Goal: Navigation & Orientation: Find specific page/section

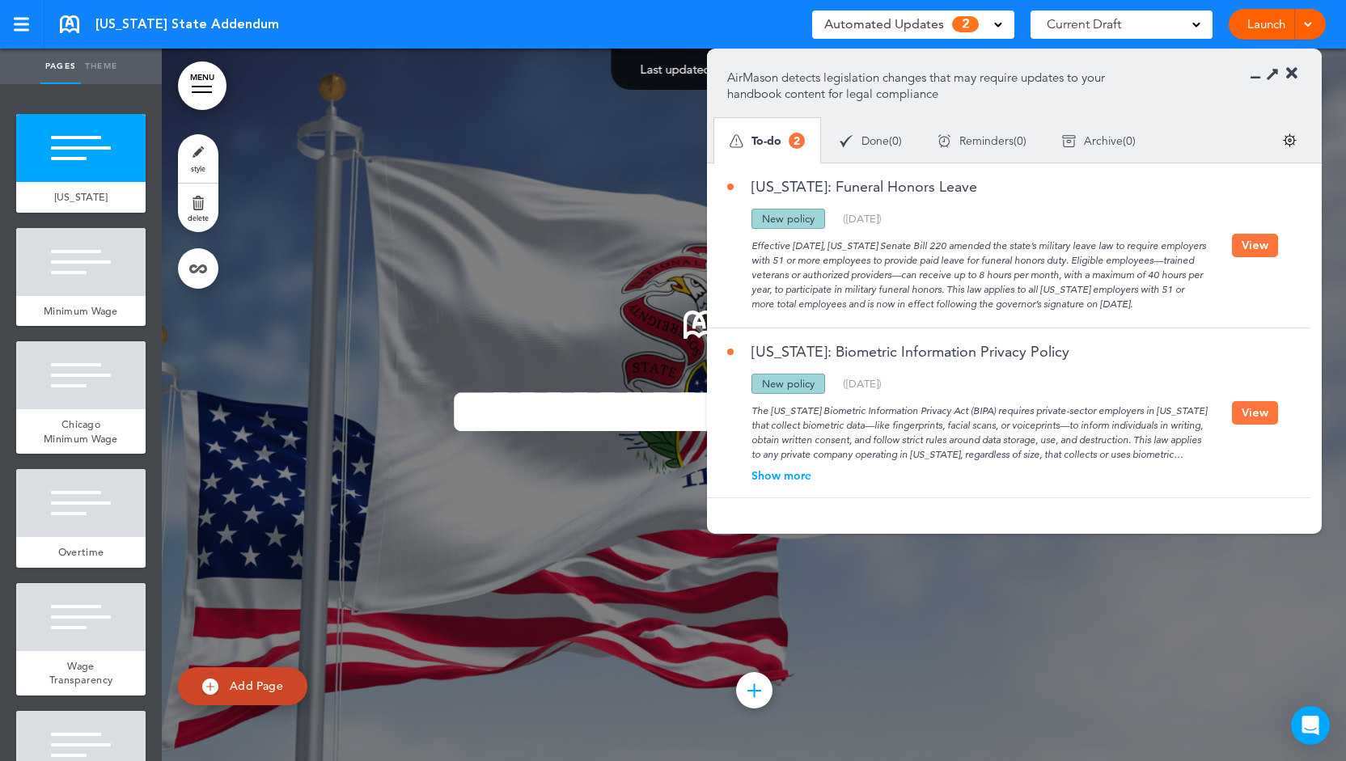
click at [1294, 78] on icon at bounding box center [1291, 74] width 11 height 16
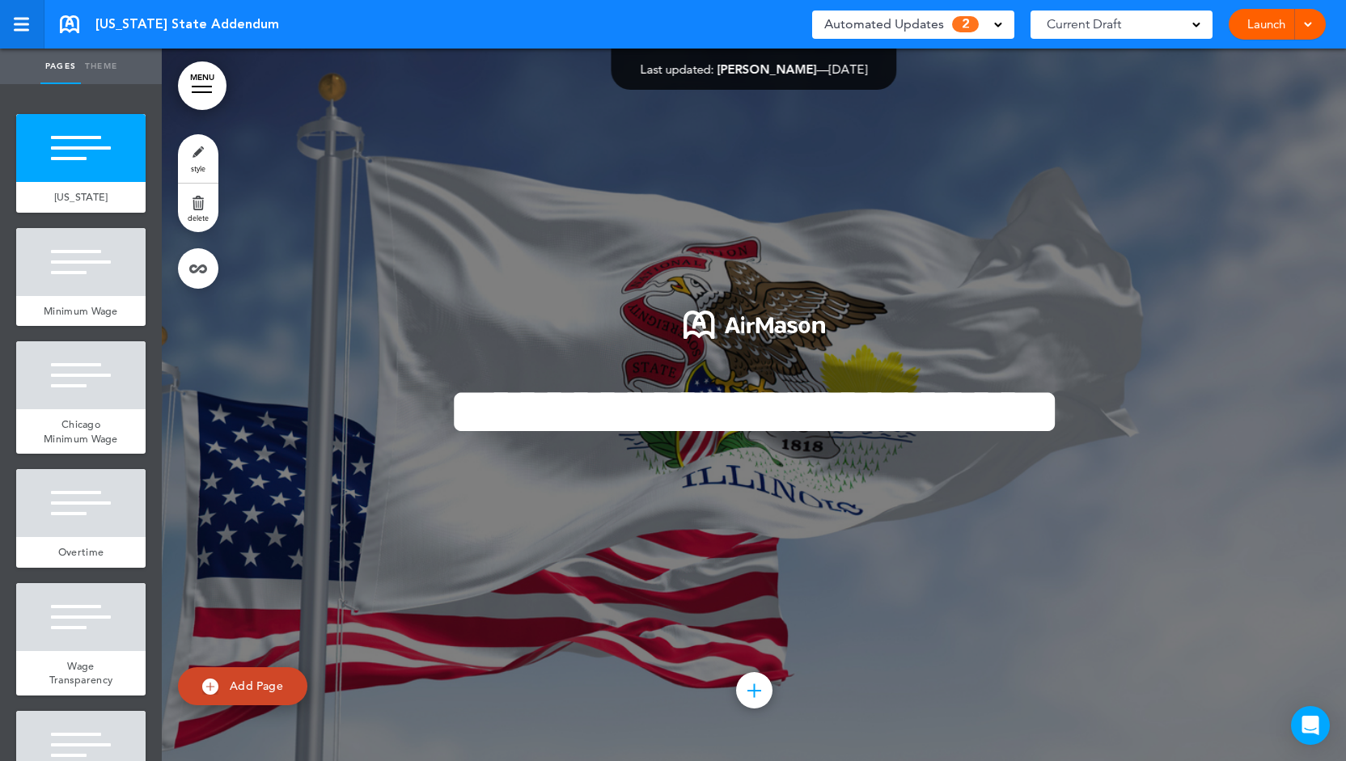
click at [24, 32] on link at bounding box center [22, 24] width 44 height 49
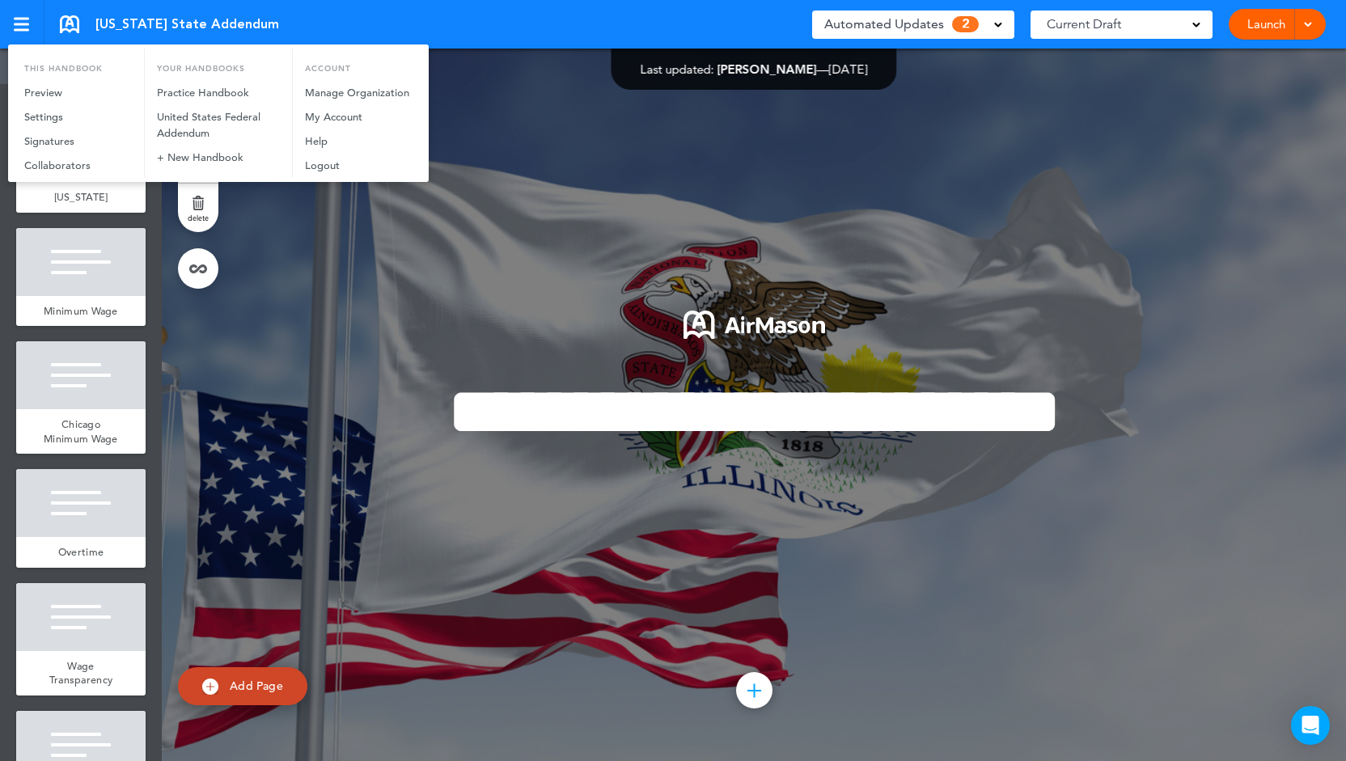
click at [319, 264] on div at bounding box center [673, 380] width 1346 height 761
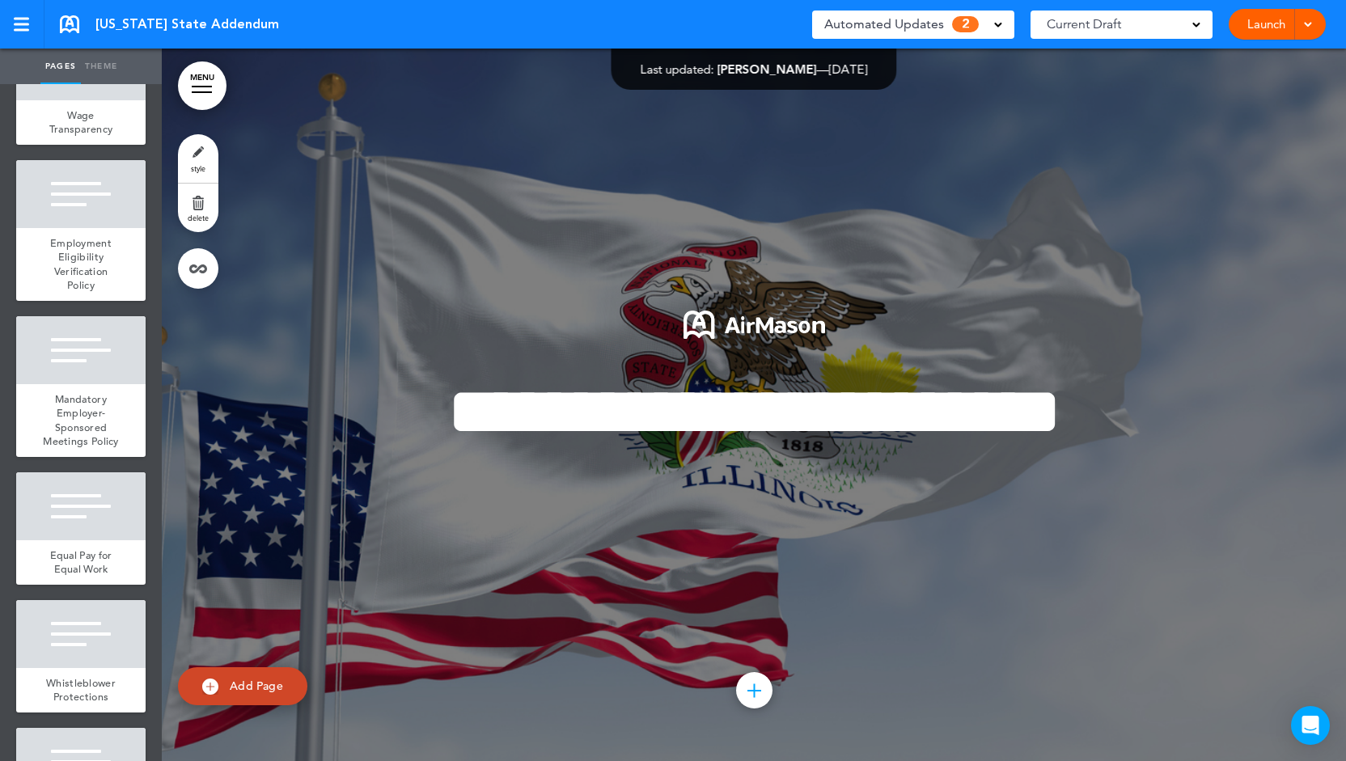
scroll to position [559, 0]
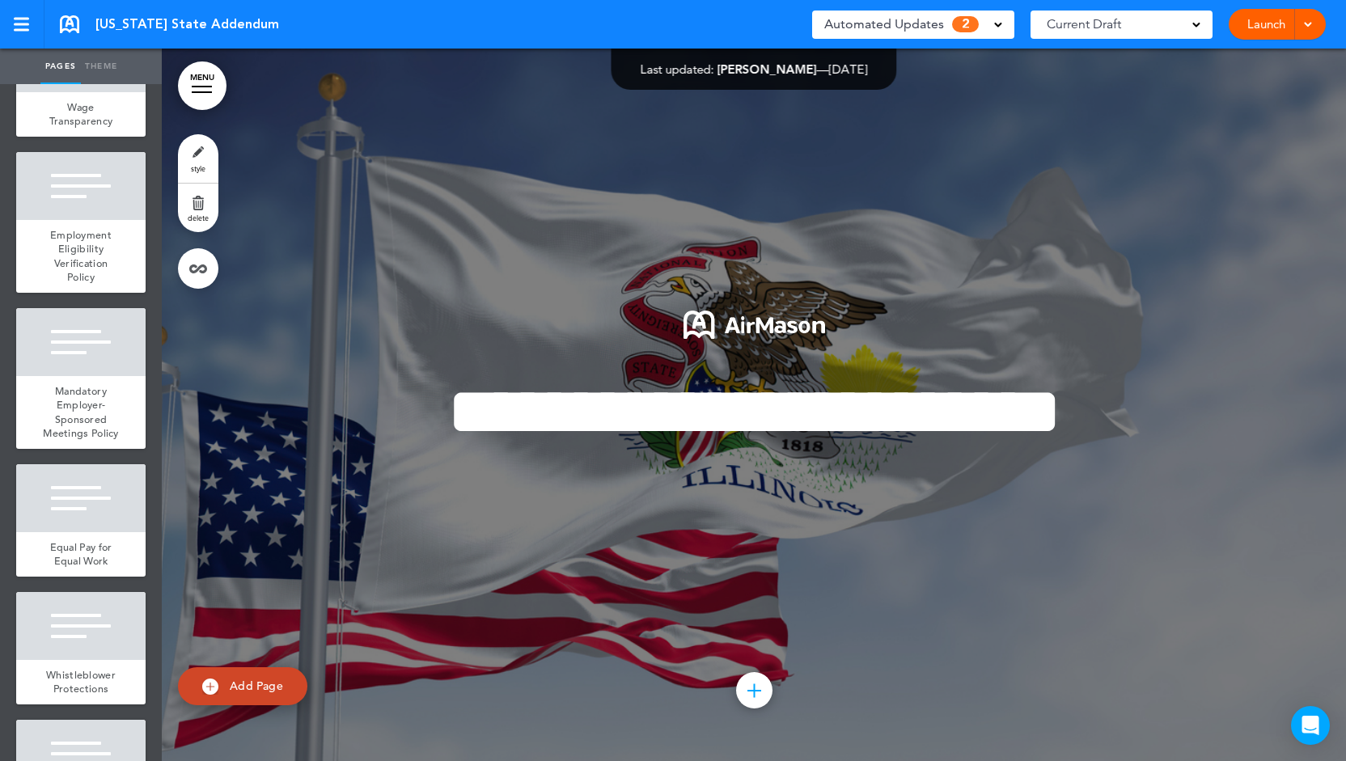
click at [1305, 20] on span at bounding box center [1307, 23] width 11 height 11
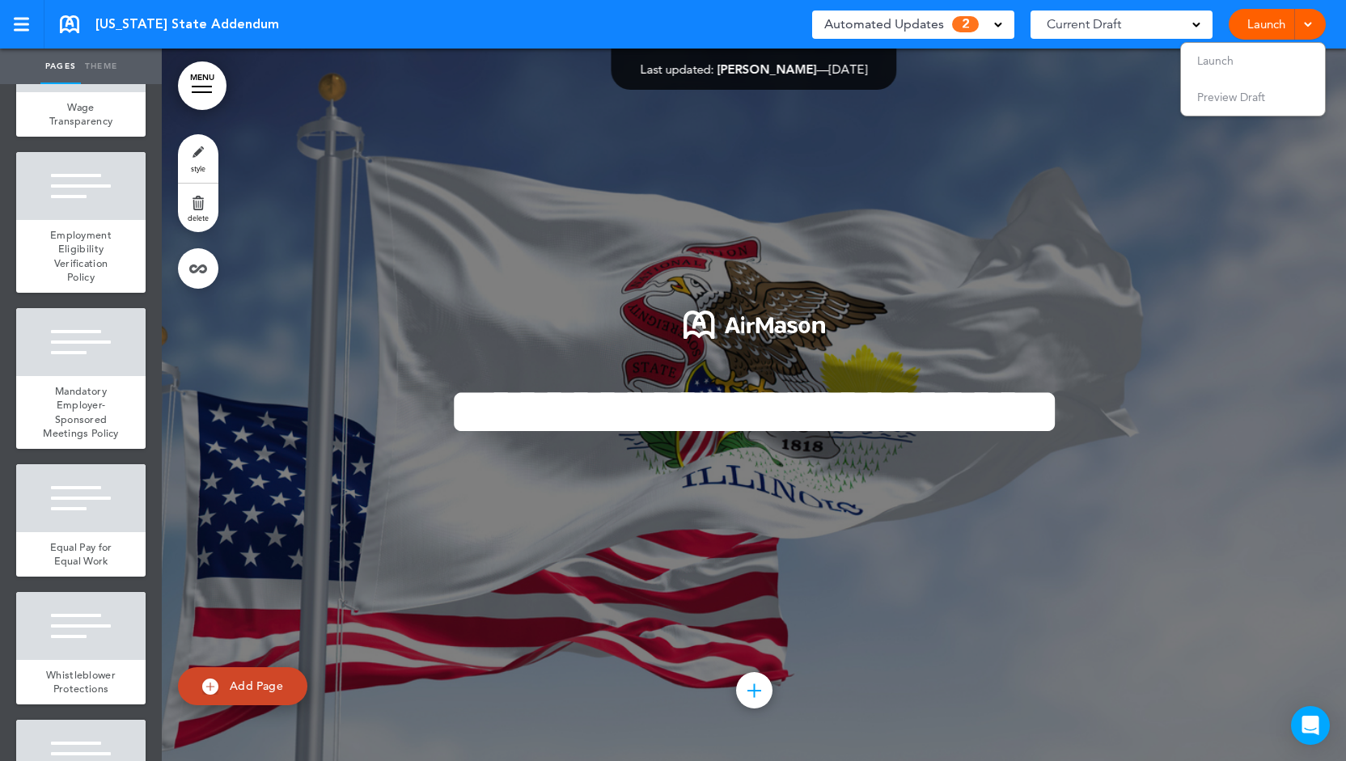
click at [1028, 142] on div at bounding box center [754, 405] width 1184 height 713
click at [199, 86] on div at bounding box center [202, 87] width 20 height 2
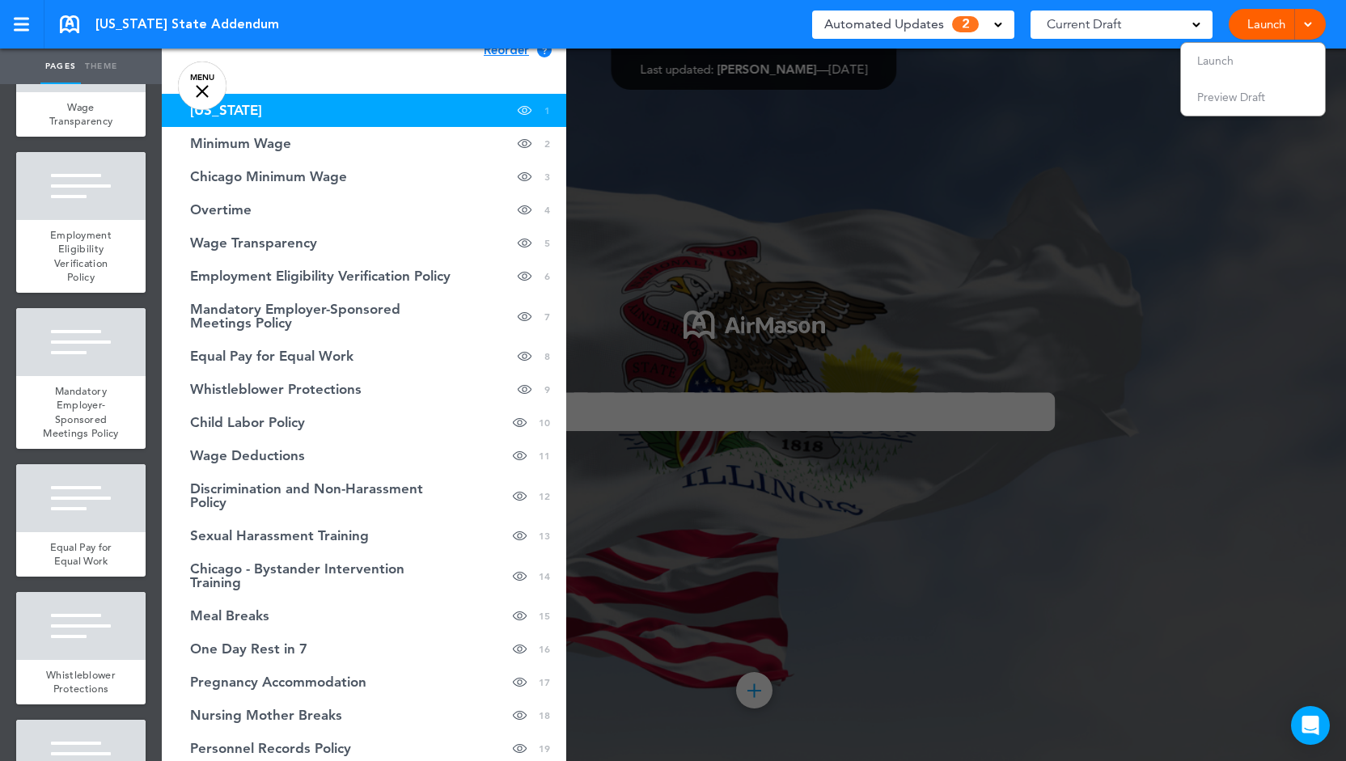
scroll to position [0, 0]
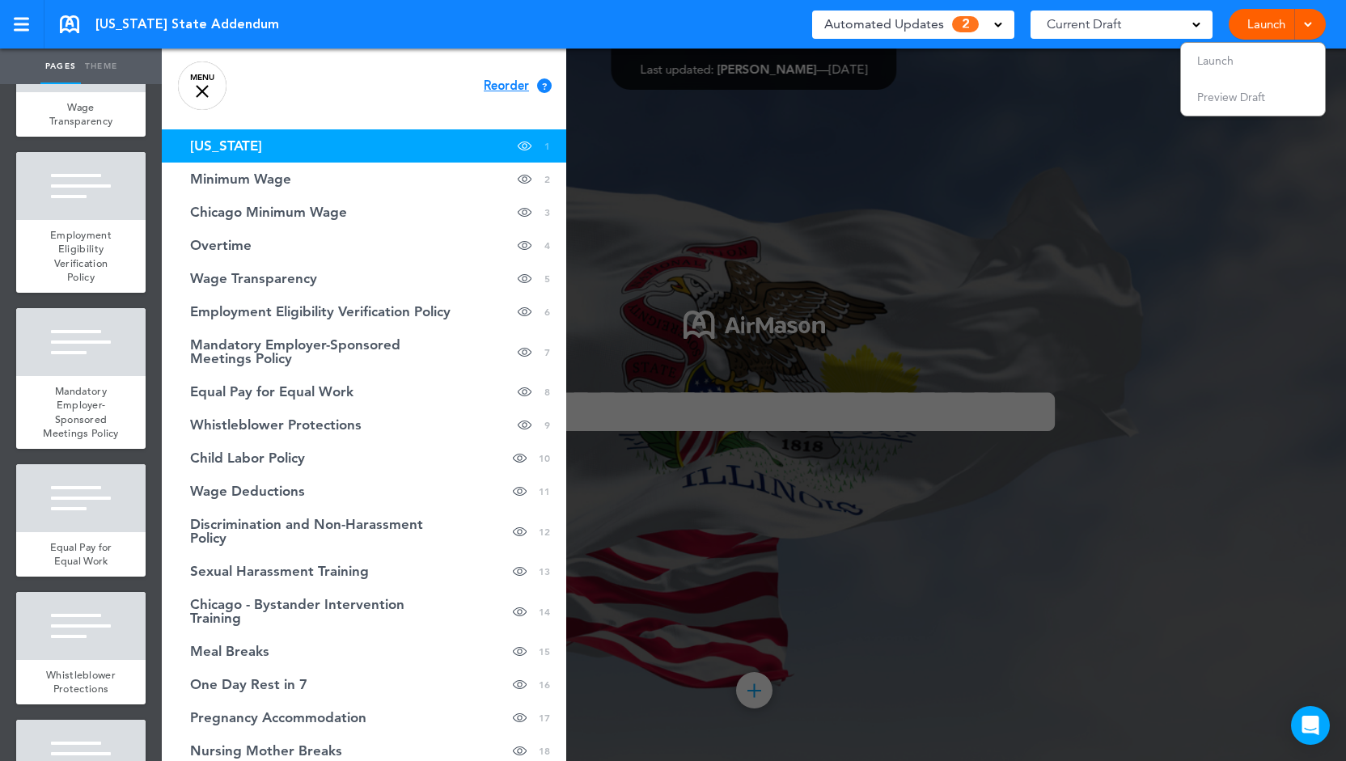
click at [1075, 20] on span "Current Draft" at bounding box center [1084, 24] width 74 height 23
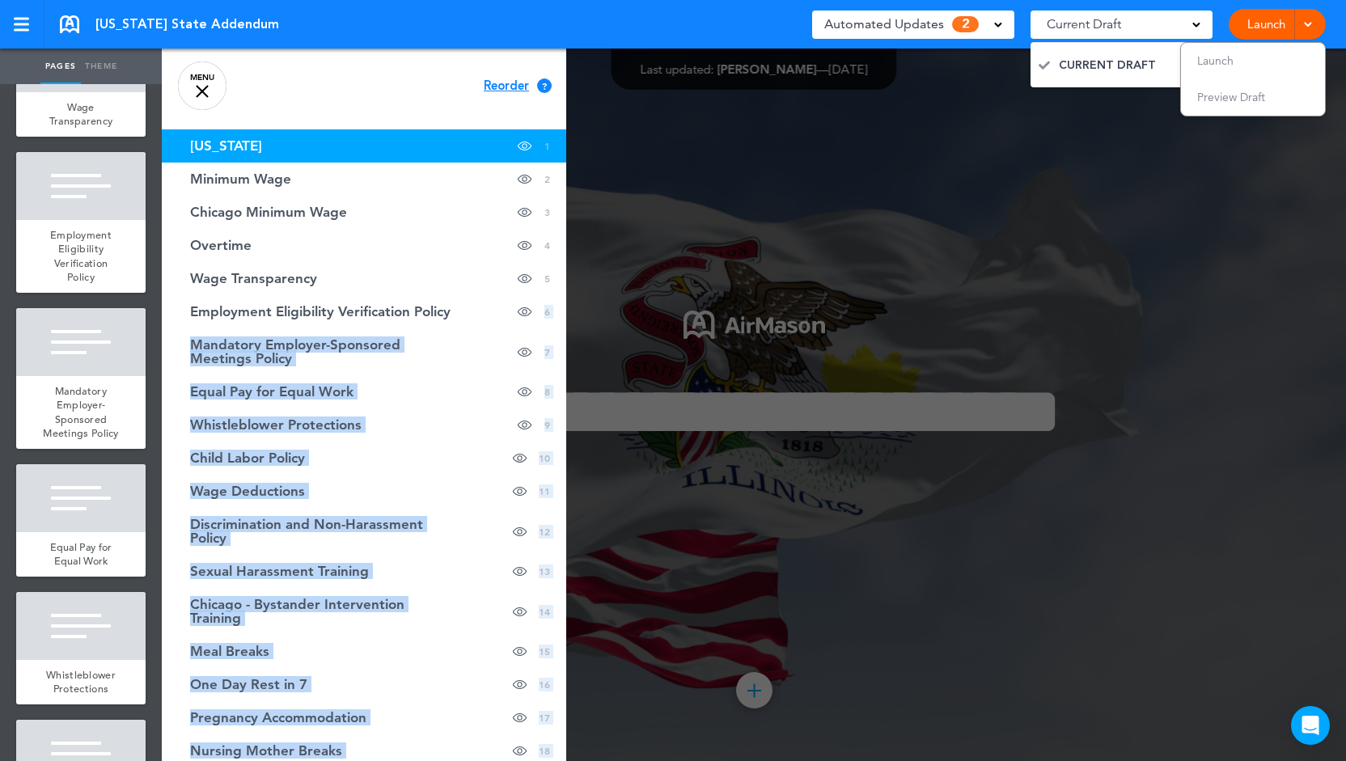
drag, startPoint x: 567, startPoint y: 266, endPoint x: 561, endPoint y: 302, distance: 36.2
click at [561, 302] on div "MENU Cancel Reorder ? Move or rearrange pages easily by selecting whole section…" at bounding box center [754, 405] width 1184 height 713
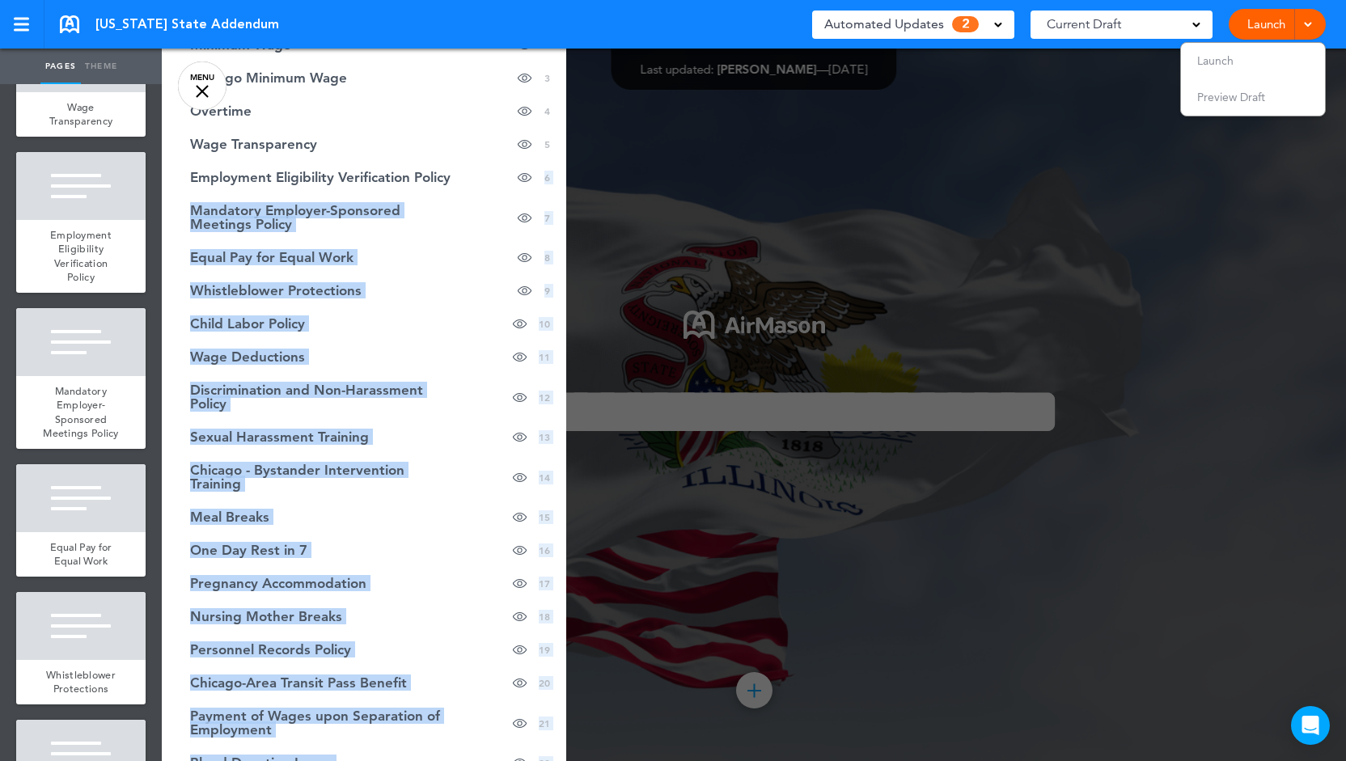
scroll to position [140, 0]
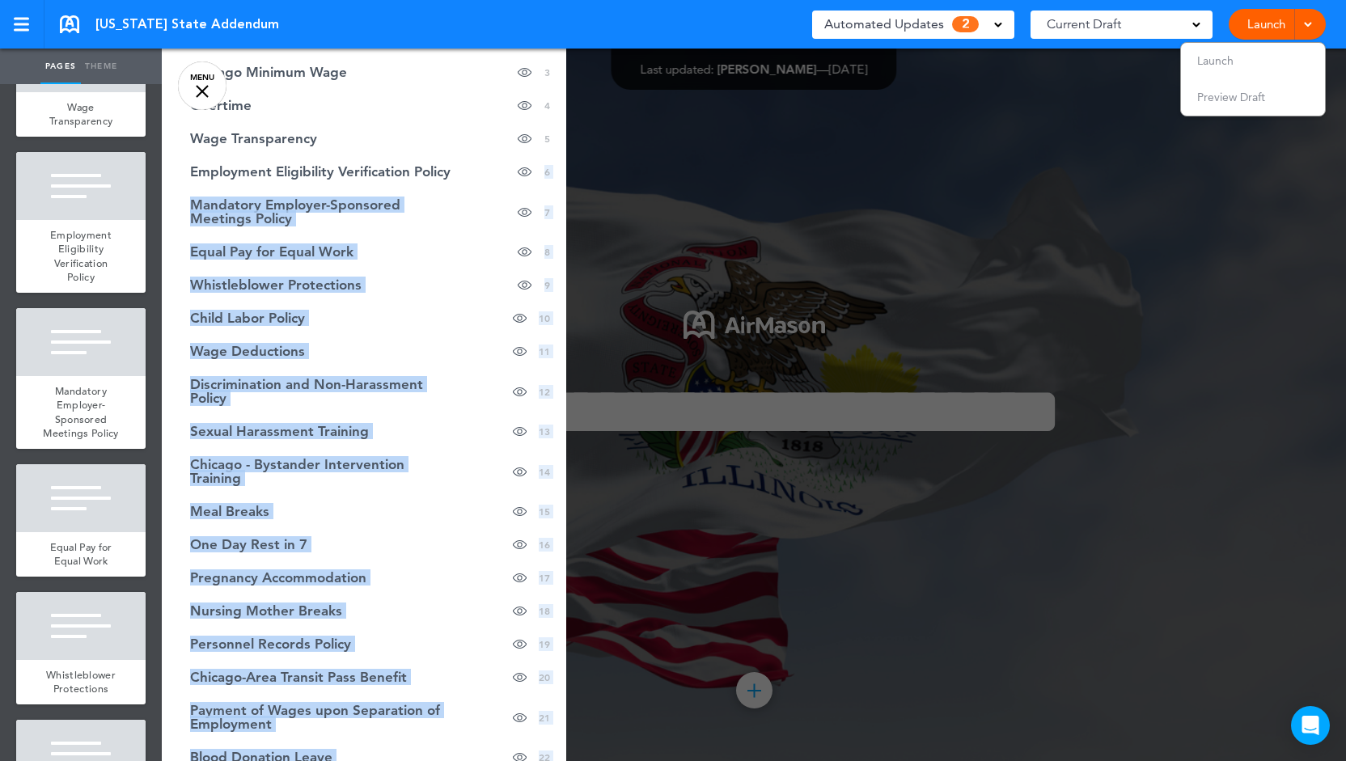
click at [625, 345] on div at bounding box center [835, 380] width 1346 height 761
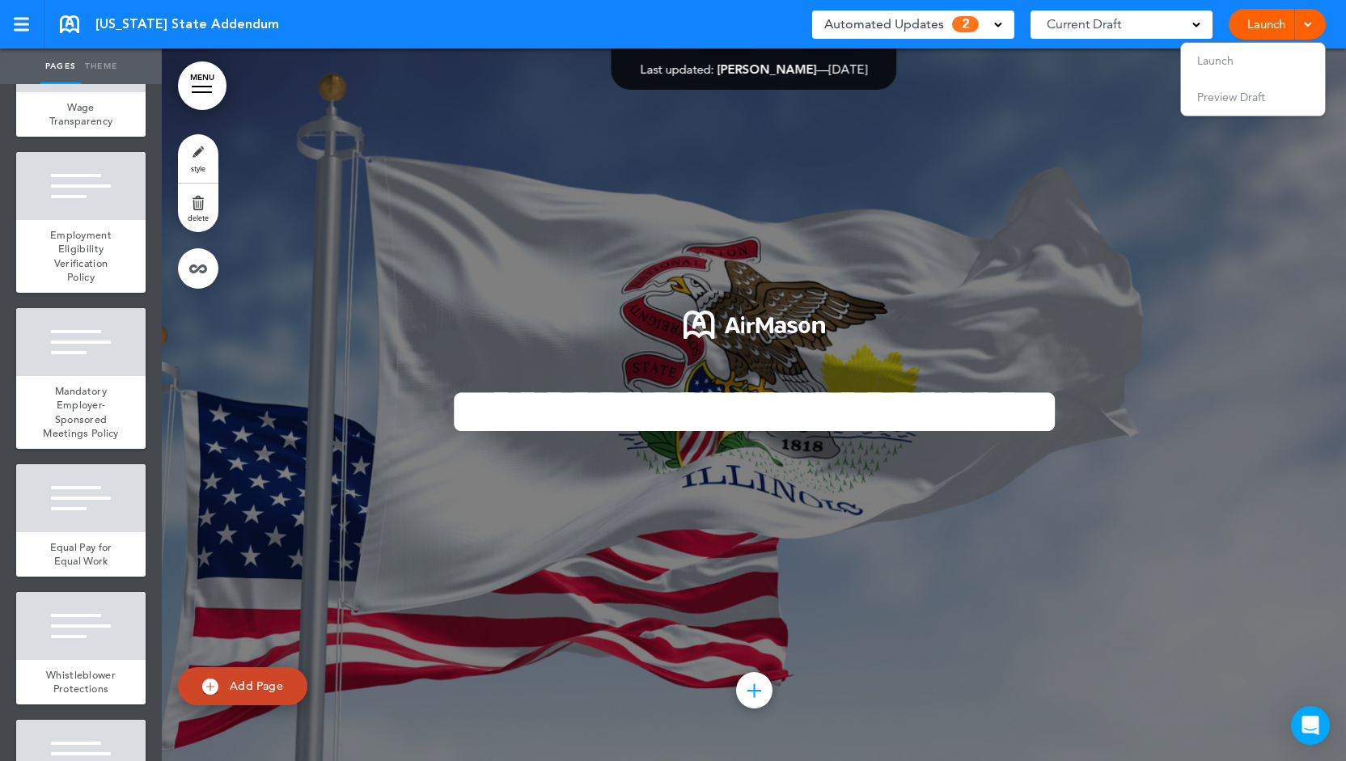
click at [210, 106] on link "MENU" at bounding box center [202, 85] width 49 height 49
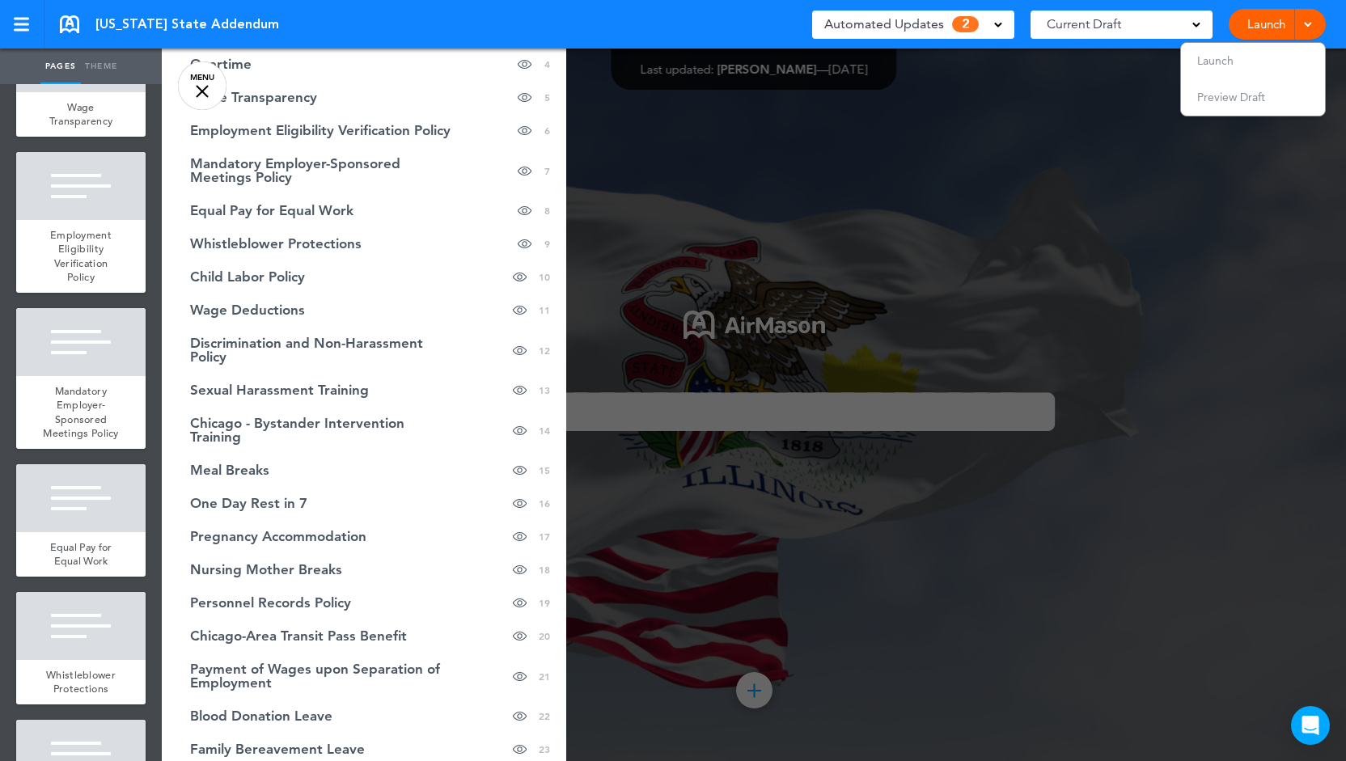
scroll to position [187, 0]
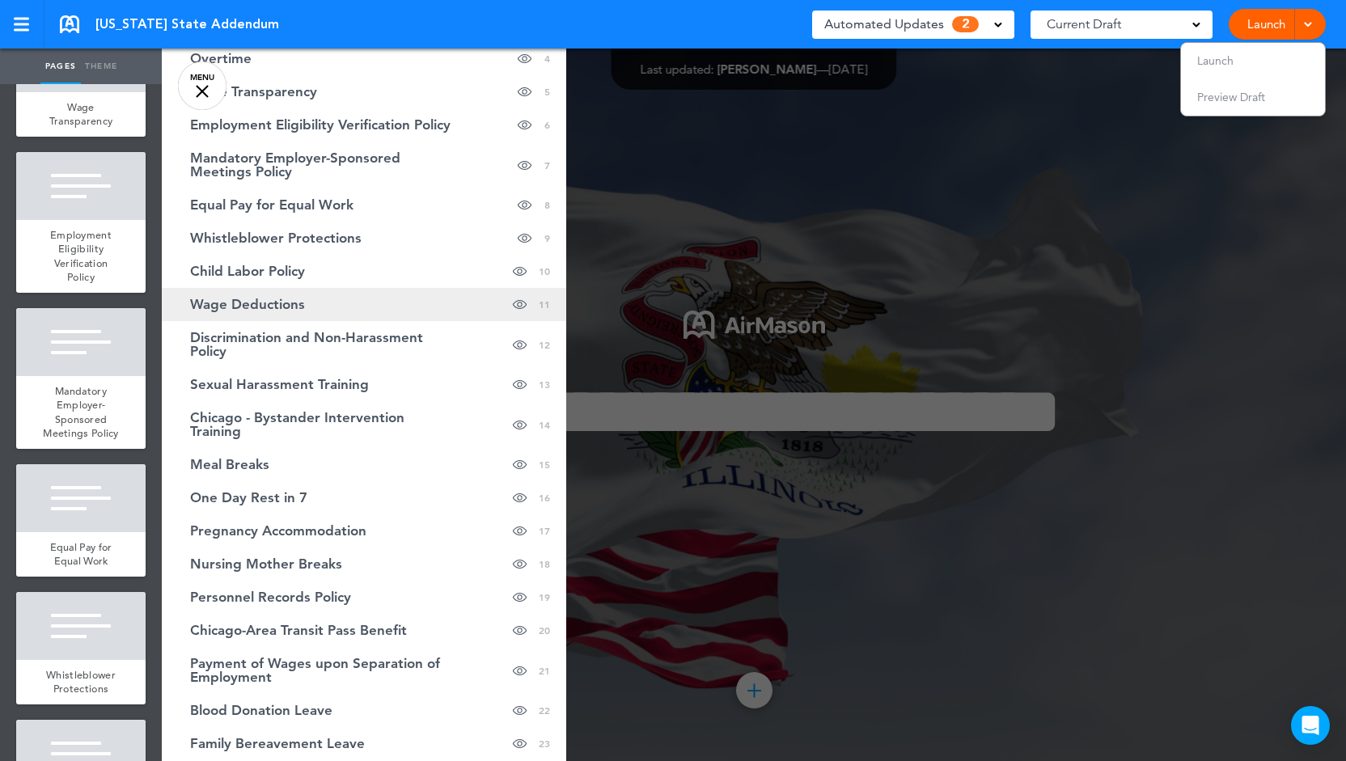
click at [213, 289] on link "Wage Deductions Hide page in table of contents 11" at bounding box center [364, 304] width 404 height 33
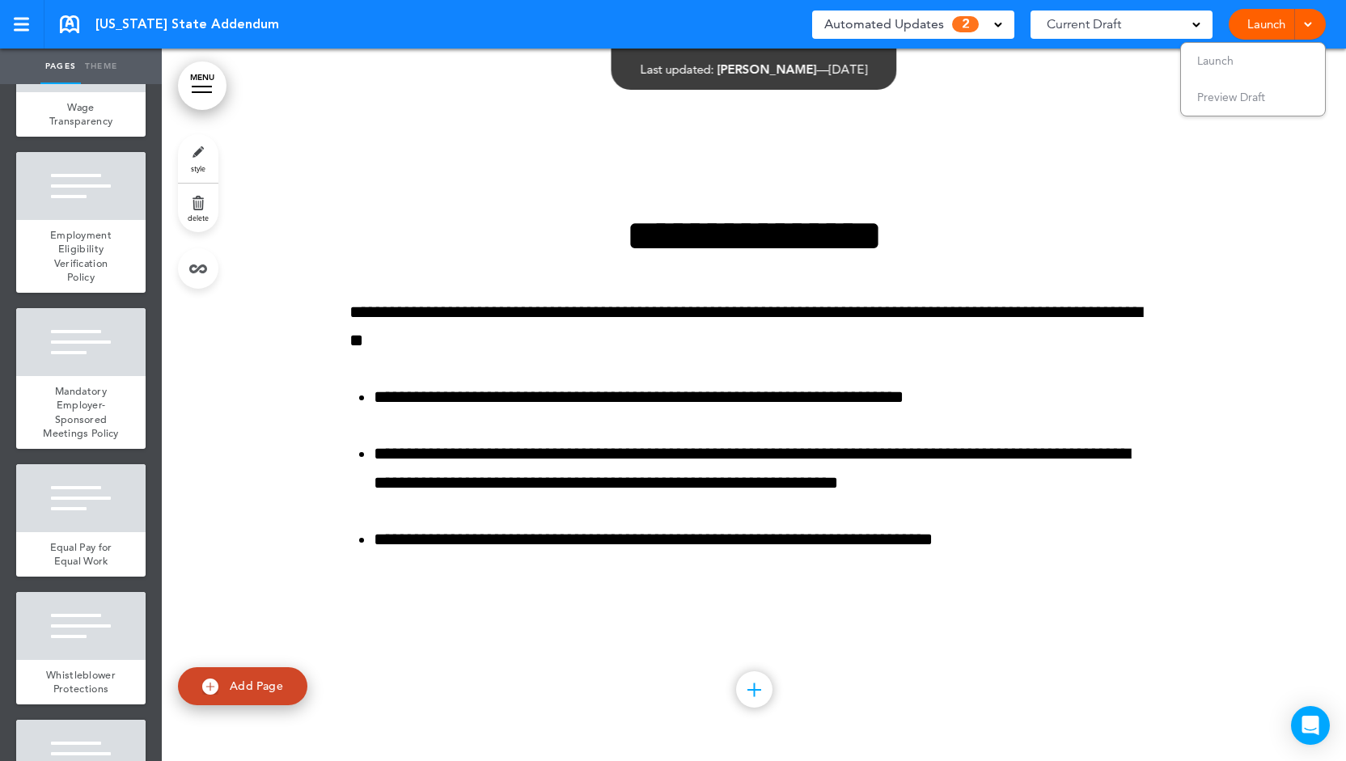
scroll to position [10697, 0]
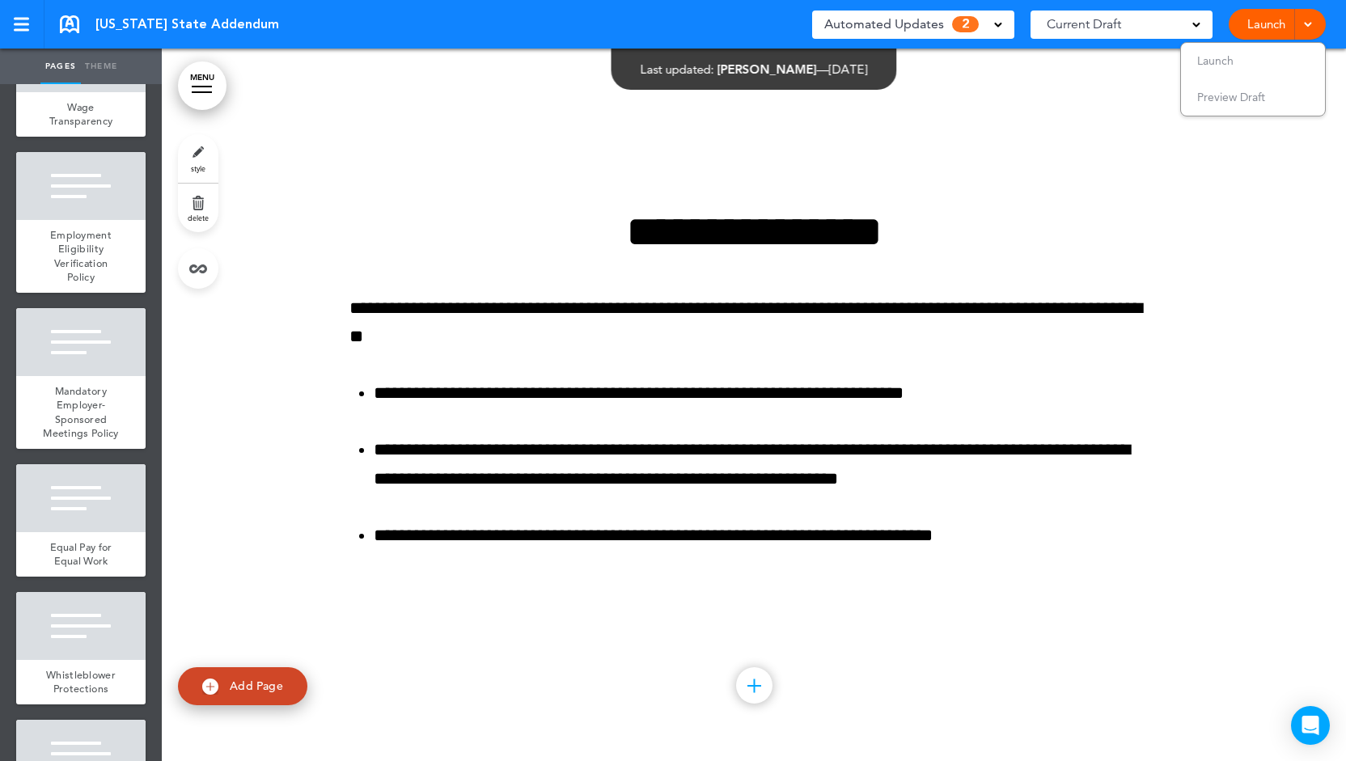
click at [477, 119] on div at bounding box center [754, 400] width 1184 height 713
